Goal: Transaction & Acquisition: Purchase product/service

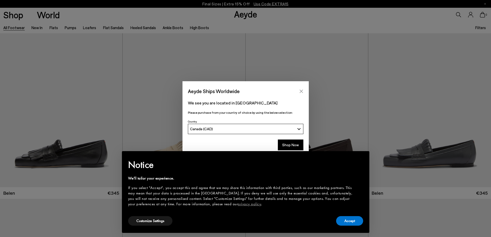
click at [302, 90] on icon "Close" at bounding box center [300, 90] width 3 height 3
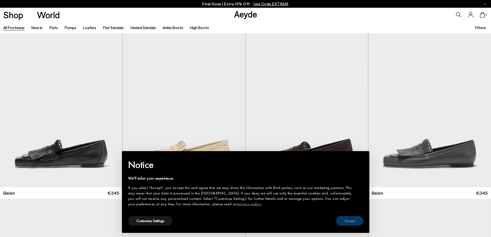
click at [357, 222] on button "Accept" at bounding box center [349, 221] width 27 height 10
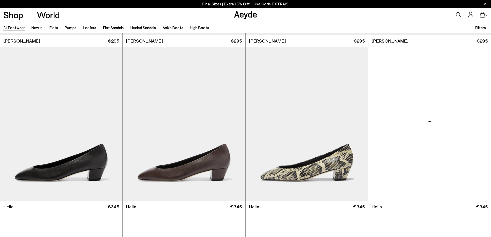
scroll to position [1241, 0]
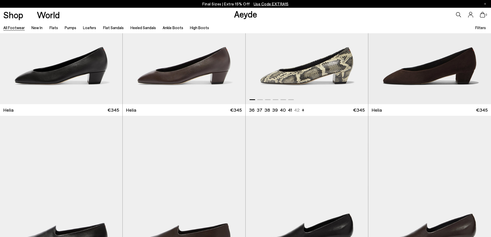
click at [295, 80] on img "1 / 6" at bounding box center [307, 27] width 122 height 154
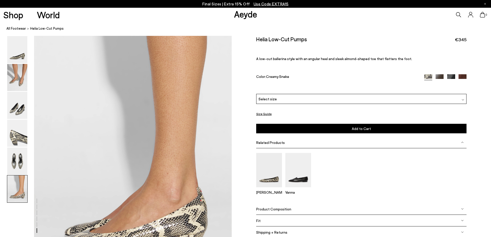
scroll to position [1237, 0]
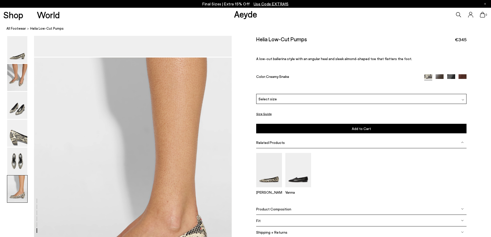
click at [268, 114] on button "Size Guide" at bounding box center [263, 114] width 15 height 6
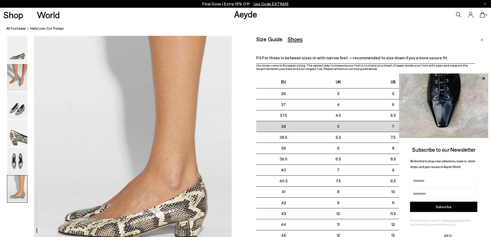
scroll to position [1288, 0]
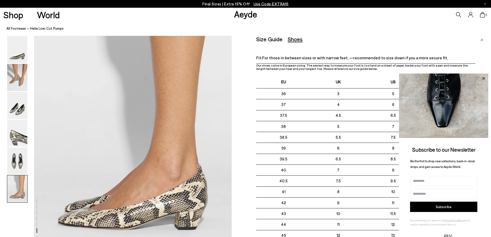
click at [482, 78] on icon at bounding box center [483, 78] width 7 height 7
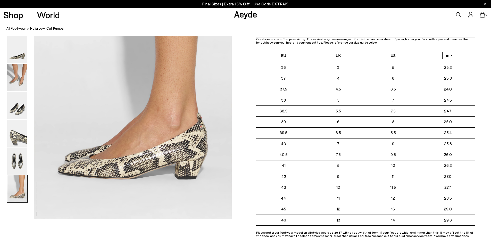
scroll to position [1340, 0]
